Goal: Task Accomplishment & Management: Use online tool/utility

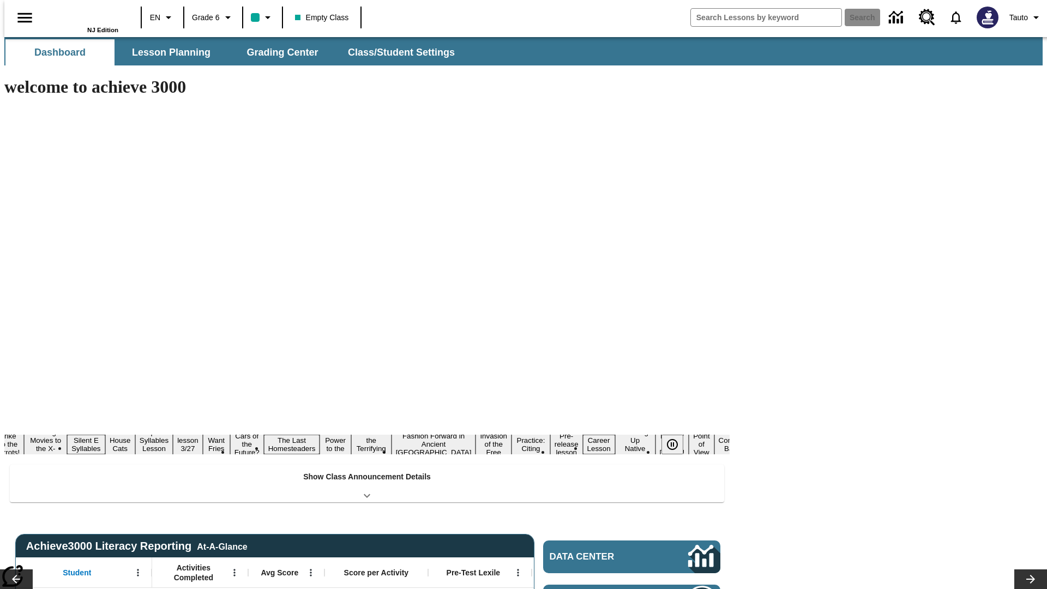
type input "-1"
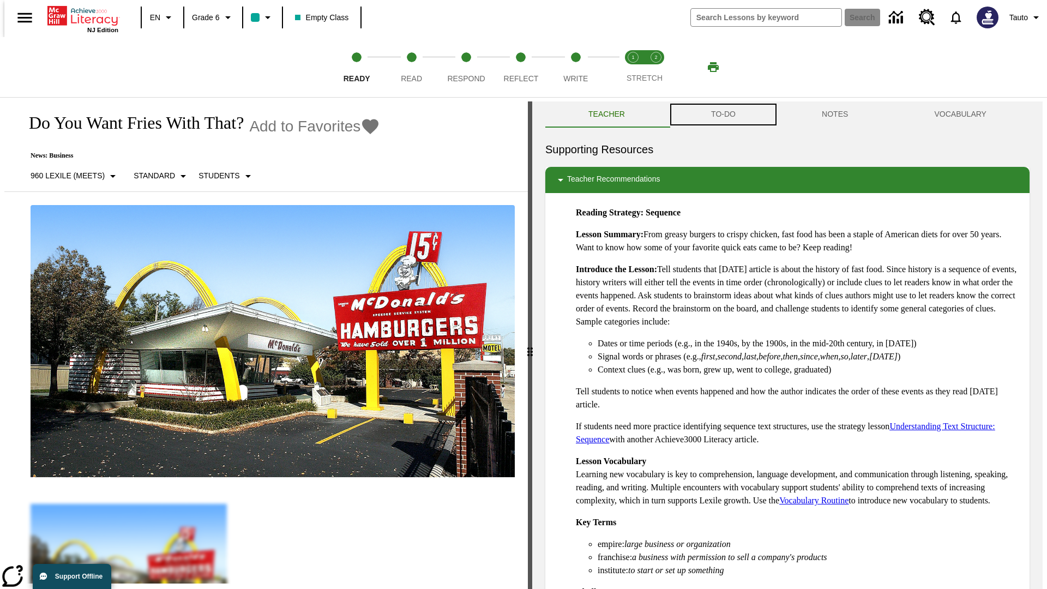
click at [723, 115] on button "TO-DO" at bounding box center [723, 114] width 111 height 26
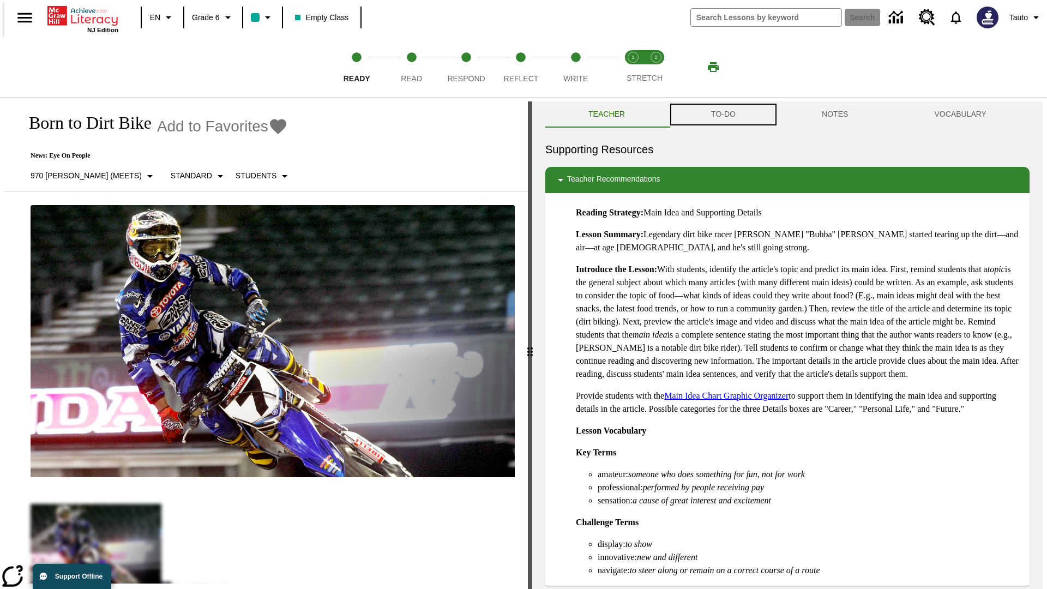
click at [723, 115] on button "TO-DO" at bounding box center [723, 114] width 111 height 26
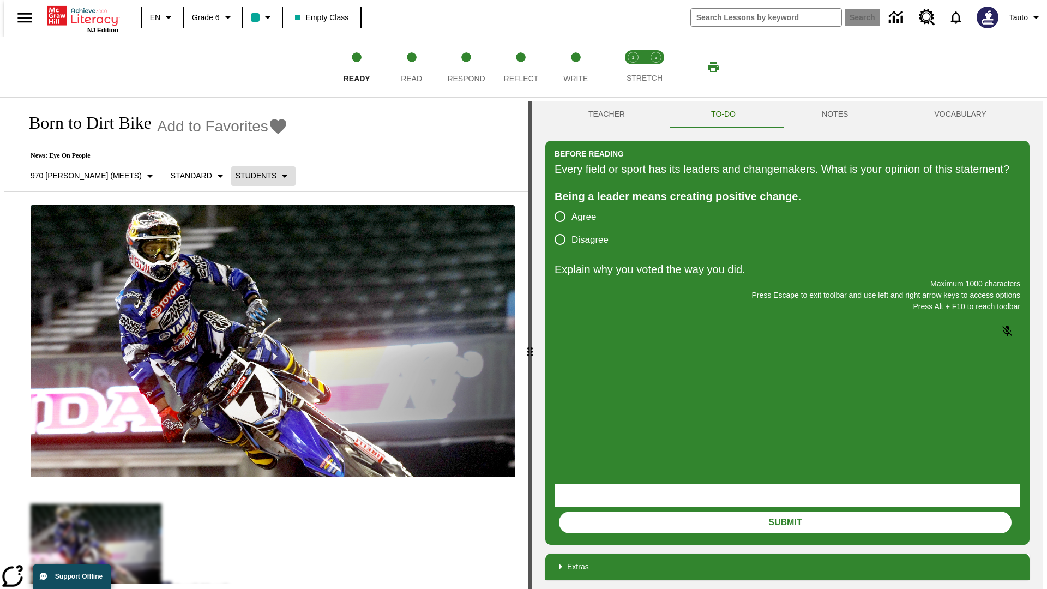
click at [236, 176] on p "Students" at bounding box center [256, 175] width 41 height 11
